Goal: Task Accomplishment & Management: Manage account settings

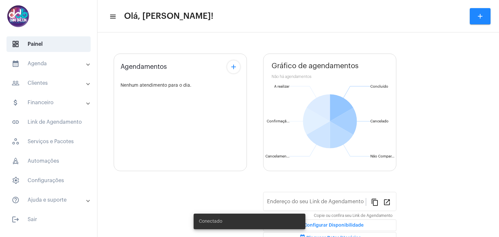
type input "[URL][DOMAIN_NAME]"
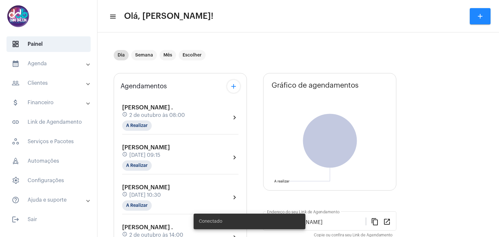
click at [167, 110] on div "[PERSON_NAME] . schedule [DATE] 08:00 A Realizar" at bounding box center [153, 117] width 63 height 27
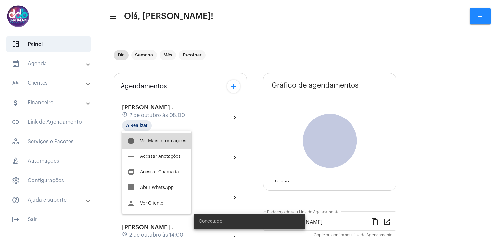
click at [159, 139] on span "Ver Mais Informações" at bounding box center [163, 141] width 46 height 5
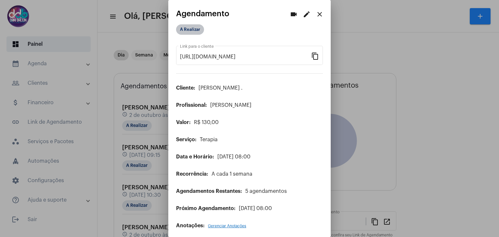
click at [200, 28] on mat-chip "A Realizar" at bounding box center [190, 29] width 28 height 10
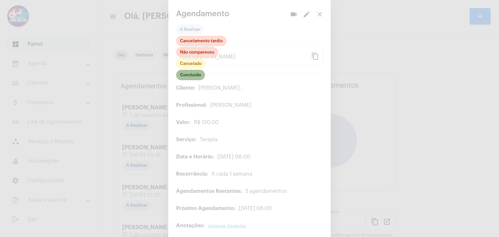
click at [196, 77] on mat-chip "Concluído" at bounding box center [190, 75] width 29 height 10
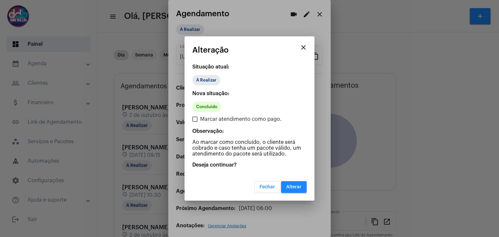
click at [287, 186] on span "Alterar" at bounding box center [293, 187] width 15 height 5
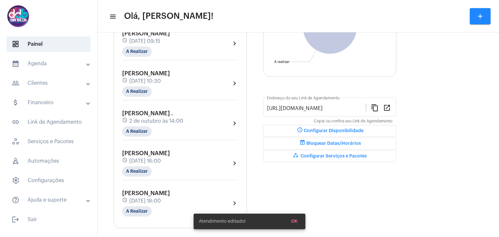
scroll to position [119, 0]
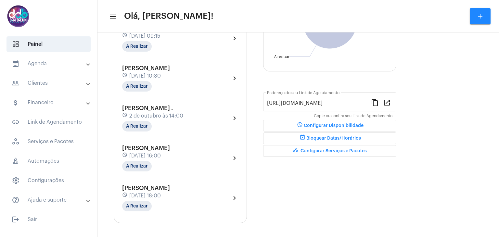
click at [161, 153] on span "[DATE] 16:00" at bounding box center [144, 156] width 31 height 6
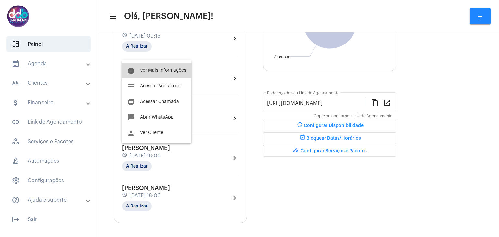
click at [164, 71] on span "Ver Mais Informações" at bounding box center [163, 70] width 46 height 5
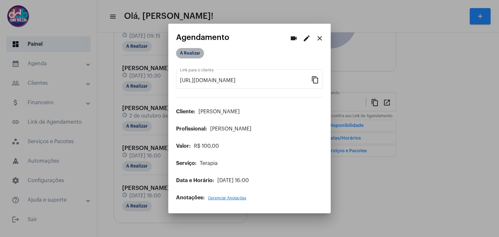
click at [184, 50] on mat-chip "A Realizar" at bounding box center [190, 53] width 28 height 10
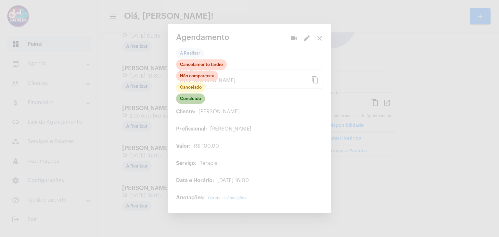
click at [190, 100] on mat-chip "Concluído" at bounding box center [190, 99] width 29 height 10
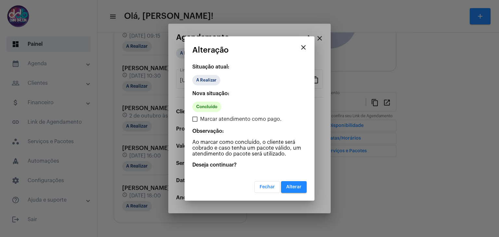
click at [287, 186] on span "Alterar" at bounding box center [293, 187] width 15 height 5
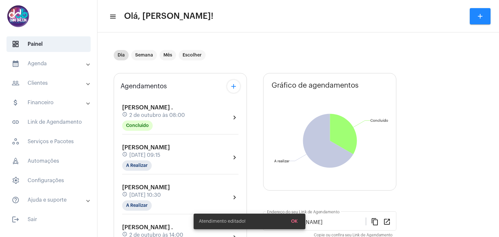
click at [73, 61] on mat-panel-title "calendar_month_outlined Agenda" at bounding box center [49, 64] width 75 height 8
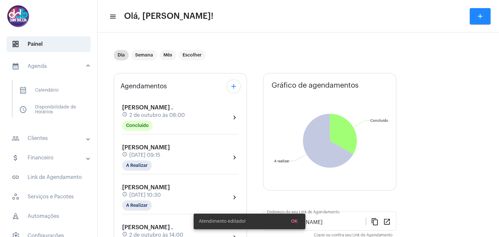
click at [46, 144] on mat-expansion-panel-header "people_outline Clientes" at bounding box center [50, 139] width 93 height 16
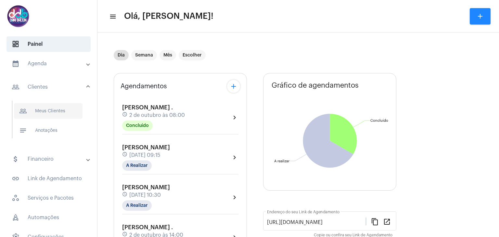
click at [48, 111] on span "people_outline Meus Clientes" at bounding box center [48, 111] width 69 height 16
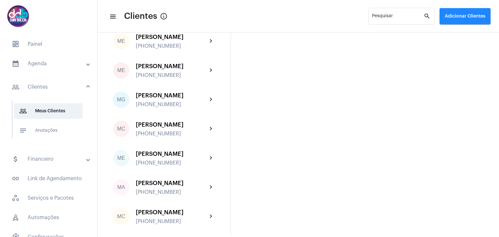
scroll to position [1366, 0]
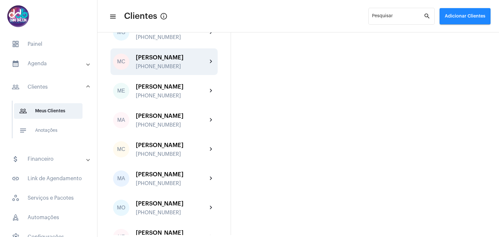
click at [188, 61] on div "[PERSON_NAME]" at bounding box center [171, 57] width 71 height 6
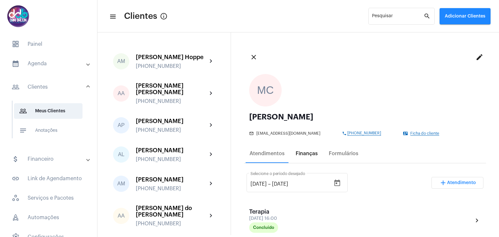
click at [299, 155] on div "Finanças" at bounding box center [306, 154] width 22 height 6
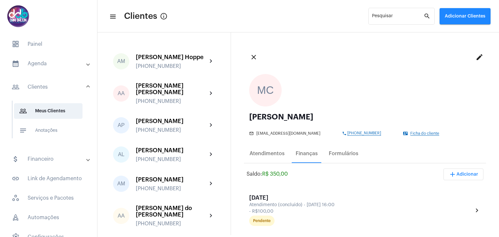
click at [52, 61] on mat-panel-title "calendar_month_outlined Agenda" at bounding box center [49, 64] width 75 height 8
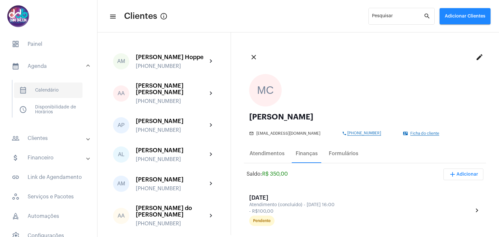
click at [46, 92] on span "calendar_month_outlined Calendário" at bounding box center [48, 90] width 69 height 16
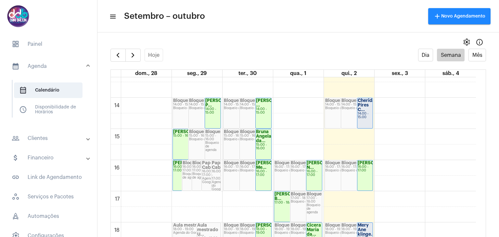
scroll to position [447, 0]
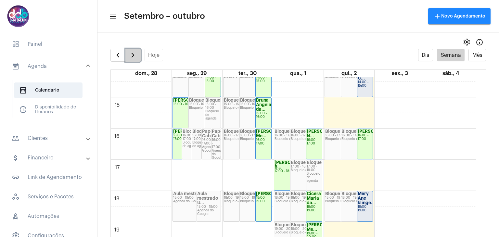
click at [129, 57] on span "button" at bounding box center [133, 55] width 8 height 8
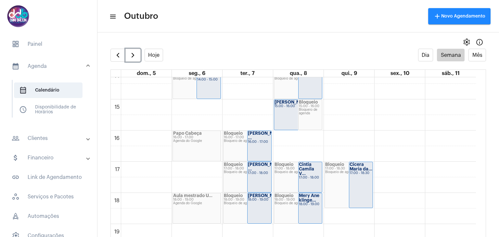
scroll to position [447, 0]
